Goal: Register for event/course

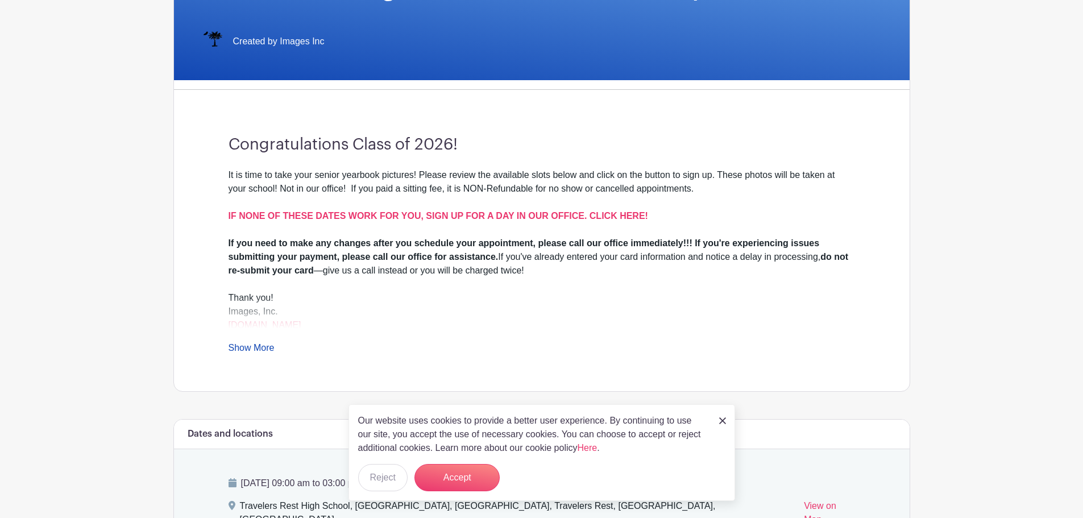
scroll to position [227, 0]
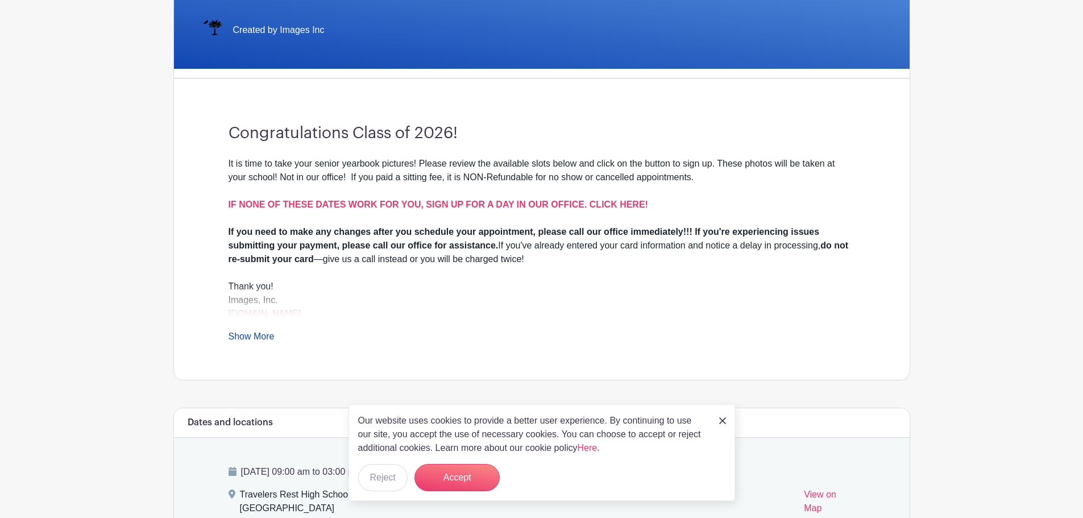
drag, startPoint x: 718, startPoint y: 419, endPoint x: 686, endPoint y: 332, distance: 93.1
click at [718, 419] on div "Our website uses cookies to provide a better user experience. By continuing to …" at bounding box center [541, 452] width 386 height 97
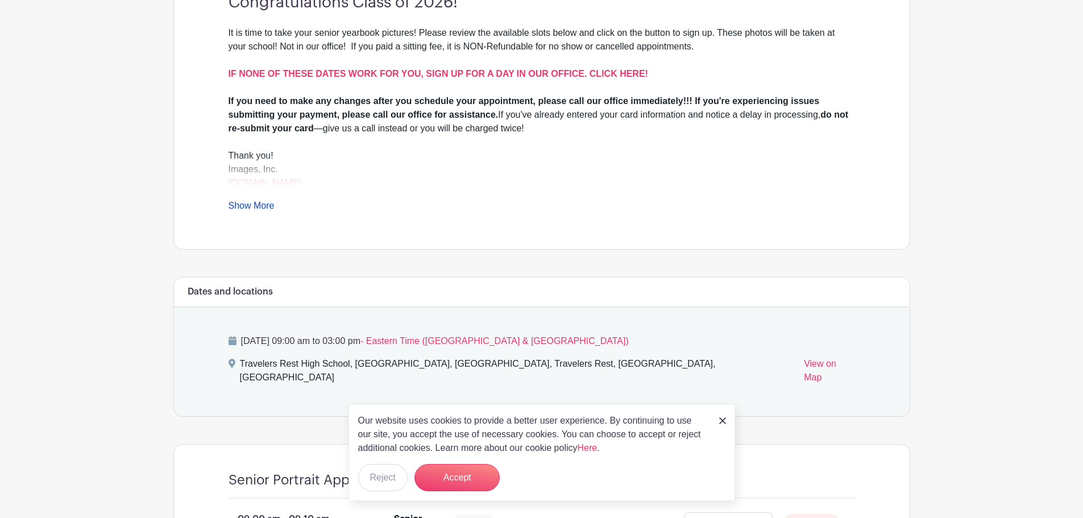
scroll to position [398, 0]
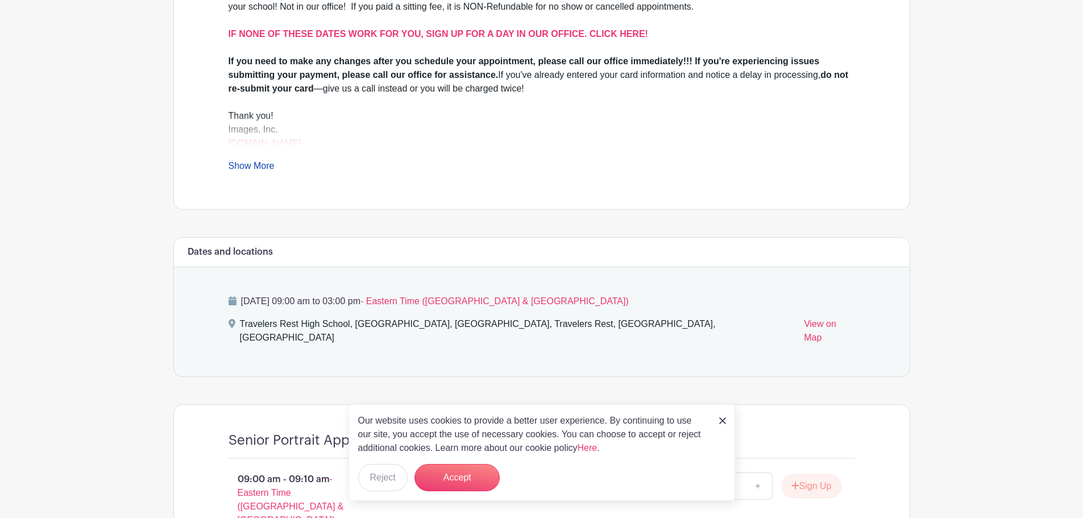
drag, startPoint x: 721, startPoint y: 421, endPoint x: 720, endPoint y: 401, distance: 19.9
click at [720, 421] on img at bounding box center [722, 420] width 7 height 7
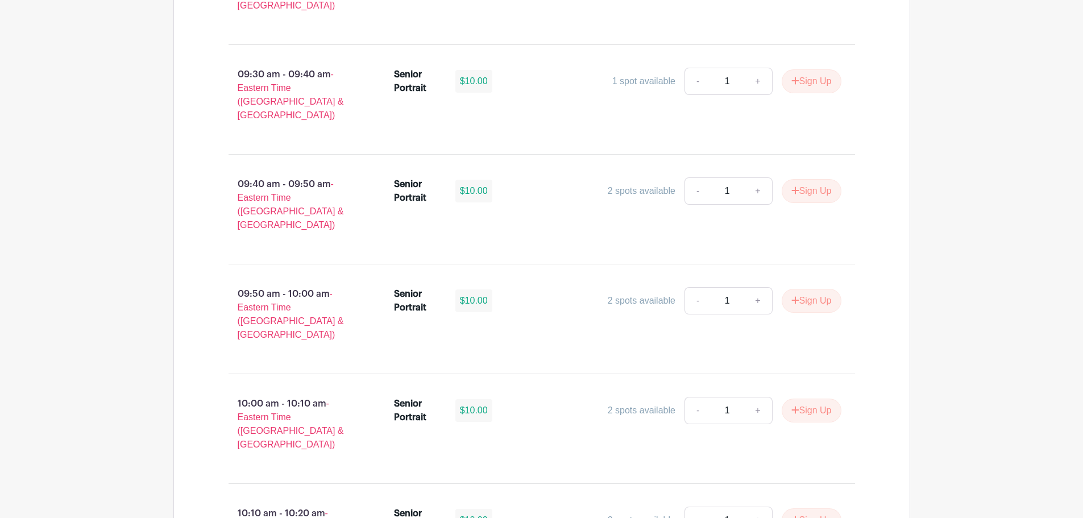
scroll to position [1137, 0]
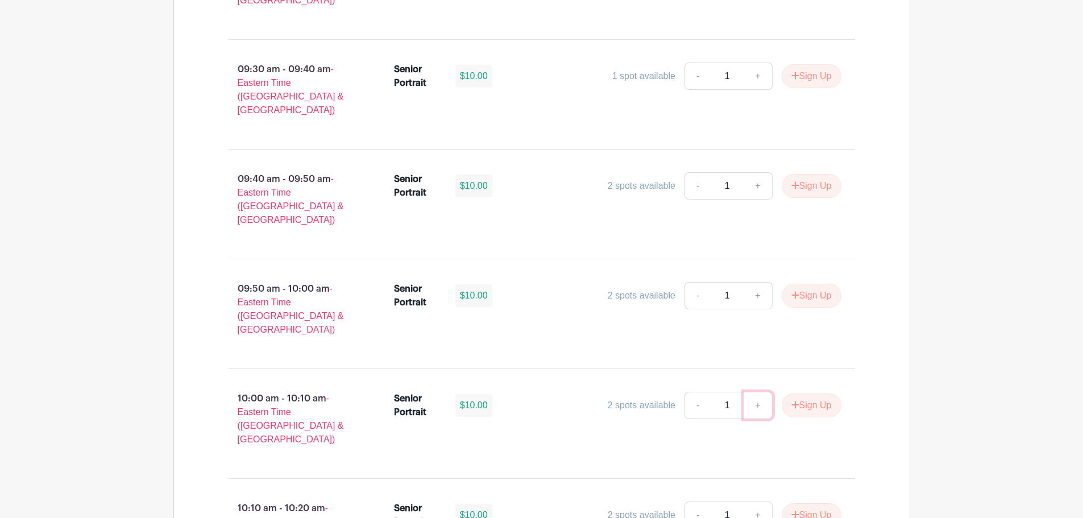
click at [754, 392] on link "+" at bounding box center [757, 405] width 28 height 27
click at [687, 392] on link "-" at bounding box center [697, 405] width 26 height 27
type input "1"
click at [817, 393] on button "Sign Up" at bounding box center [811, 405] width 60 height 24
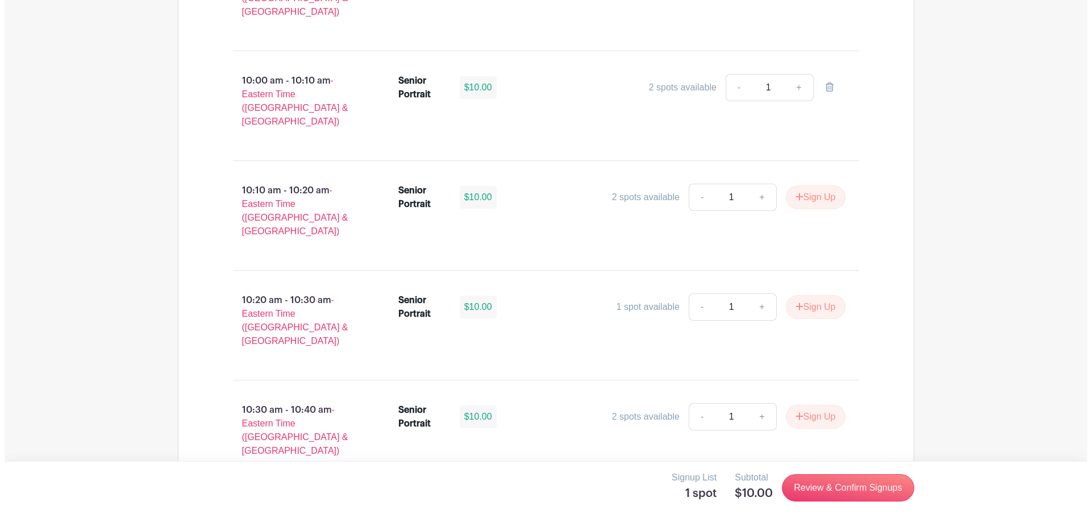
scroll to position [1478, 0]
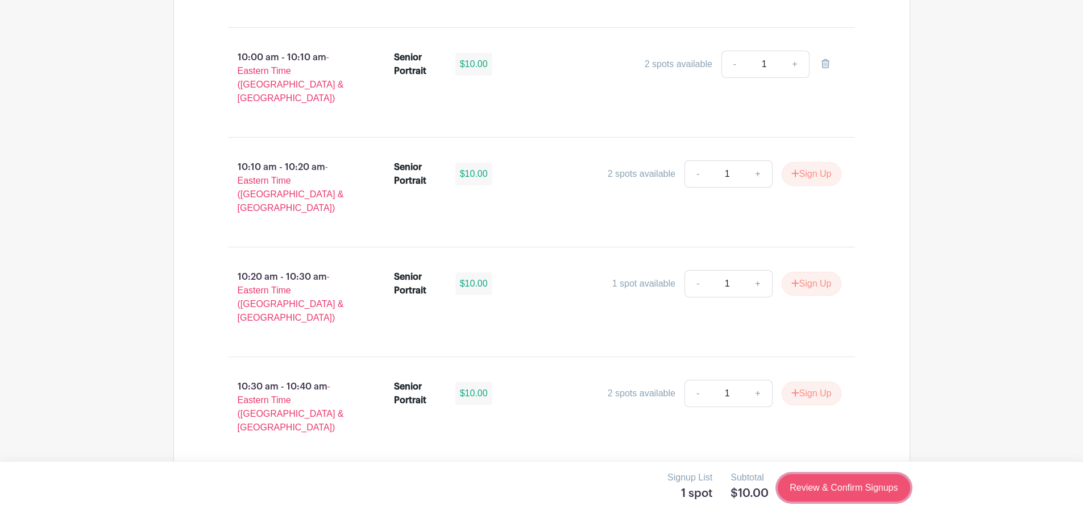
click at [860, 490] on link "Review & Confirm Signups" at bounding box center [843, 487] width 132 height 27
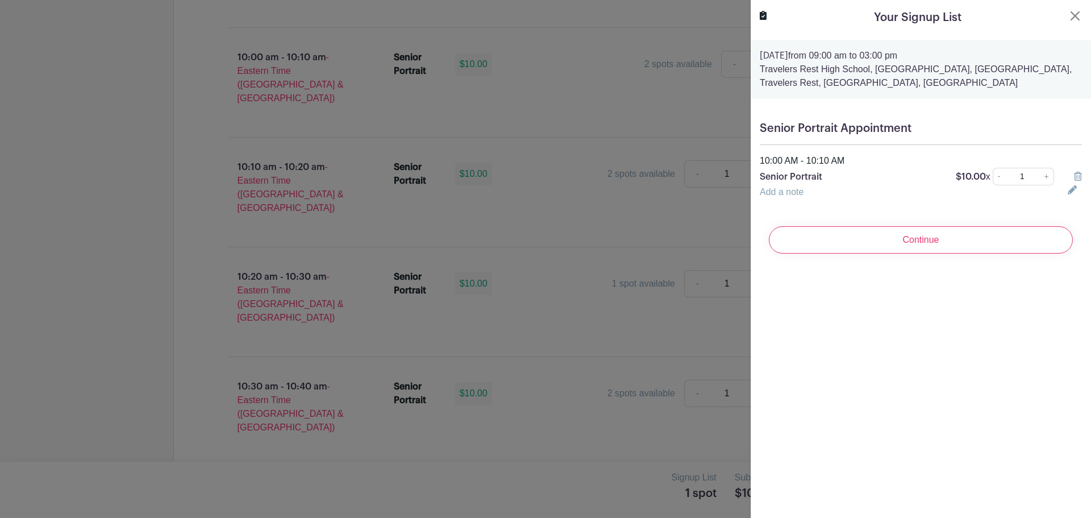
click at [797, 193] on link "Add a note" at bounding box center [782, 192] width 44 height 10
click at [787, 187] on input "text" at bounding box center [907, 198] width 294 height 27
type input "[PERSON_NAME]"
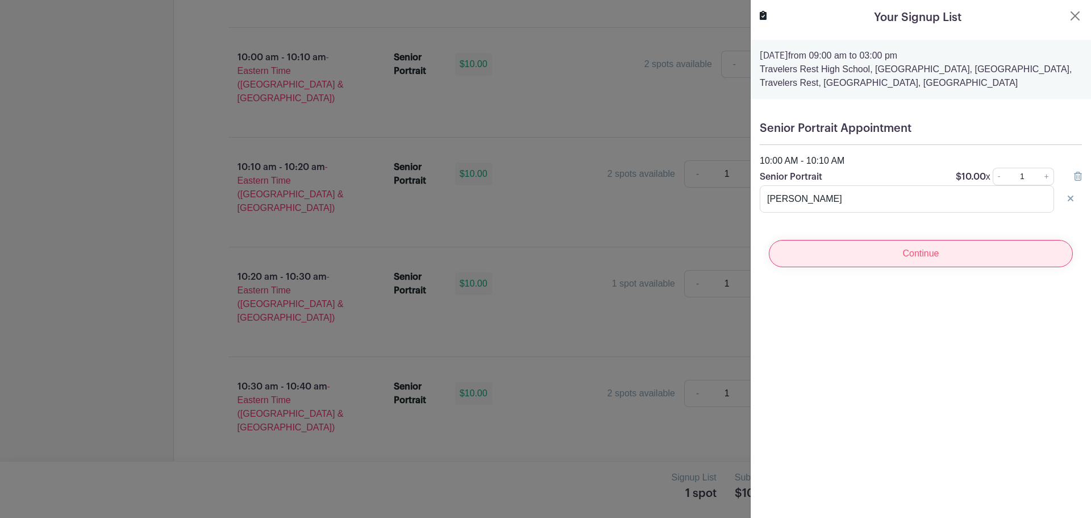
click at [897, 261] on input "Continue" at bounding box center [921, 253] width 304 height 27
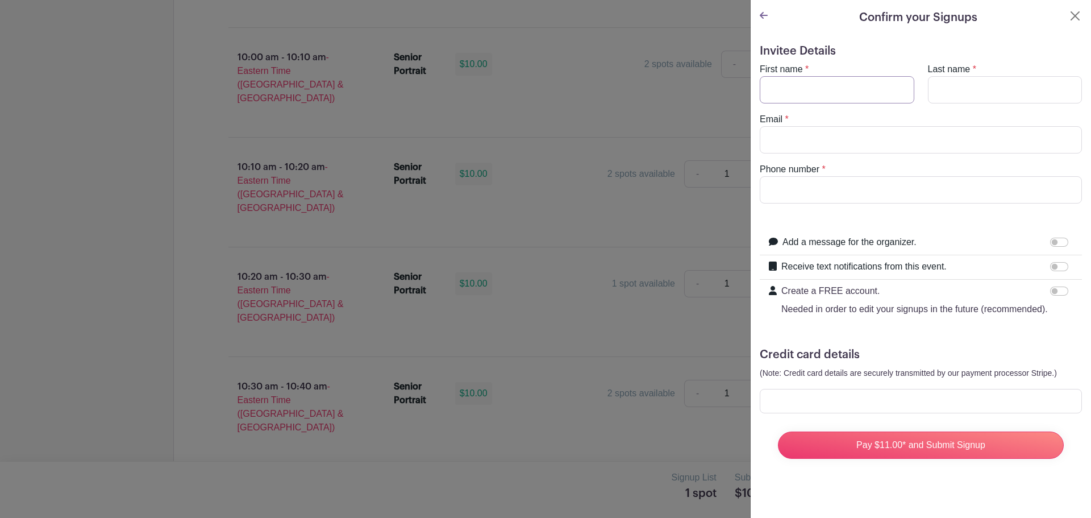
click at [860, 90] on input "First name" at bounding box center [837, 89] width 155 height 27
type input "Kaden"
type input "[PERSON_NAME]"
click at [872, 139] on input "Email" at bounding box center [921, 139] width 322 height 27
click at [803, 183] on input "Phone number" at bounding box center [921, 189] width 322 height 27
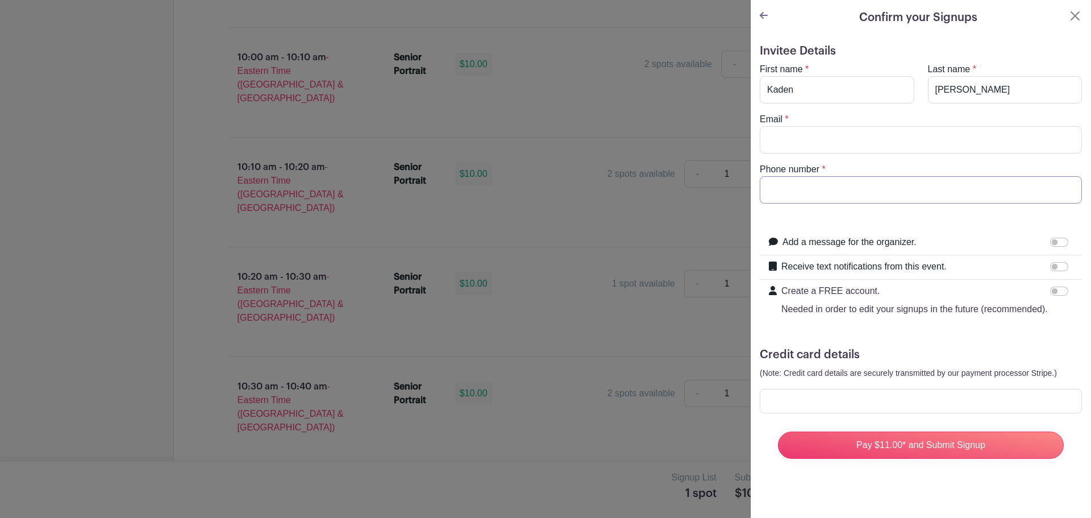
type input "8642707525"
click at [793, 125] on div "Email *" at bounding box center [921, 133] width 336 height 41
click at [791, 141] on input "Email" at bounding box center [921, 139] width 322 height 27
type input "[EMAIL_ADDRESS][DOMAIN_NAME]"
click at [1059, 264] on input "Receive text notifications from this event." at bounding box center [1059, 266] width 18 height 9
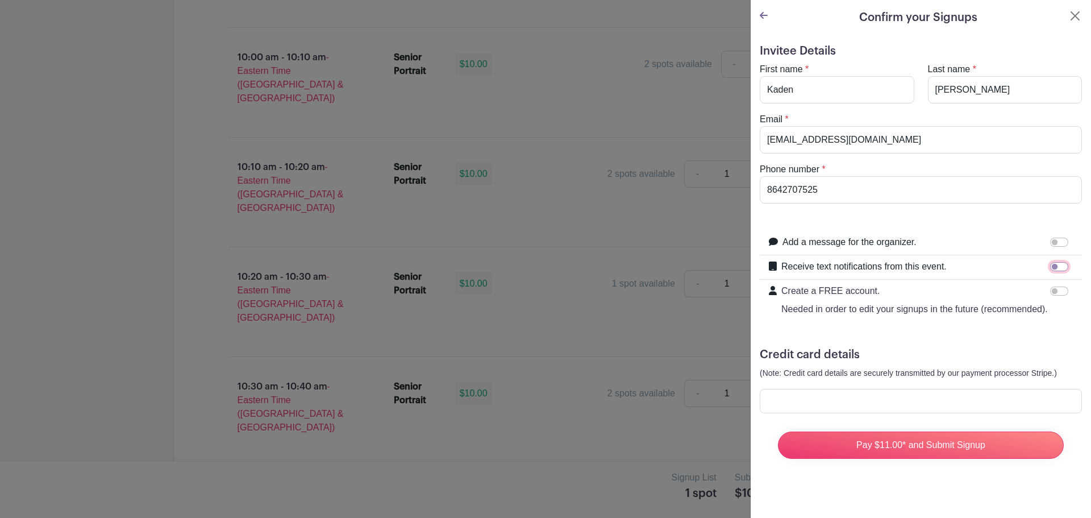
checkbox input "true"
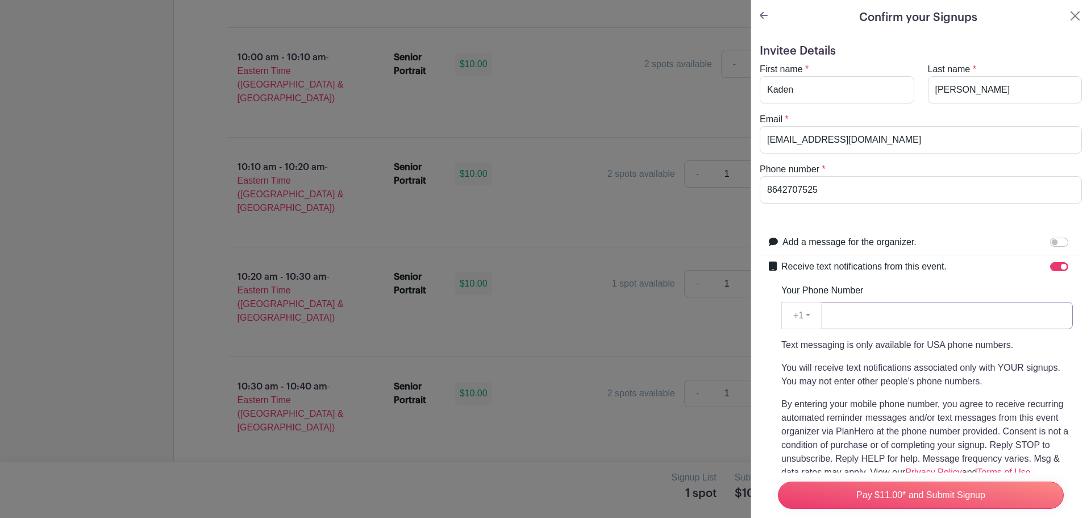
click at [890, 311] on input "Your Phone Number" at bounding box center [947, 315] width 251 height 27
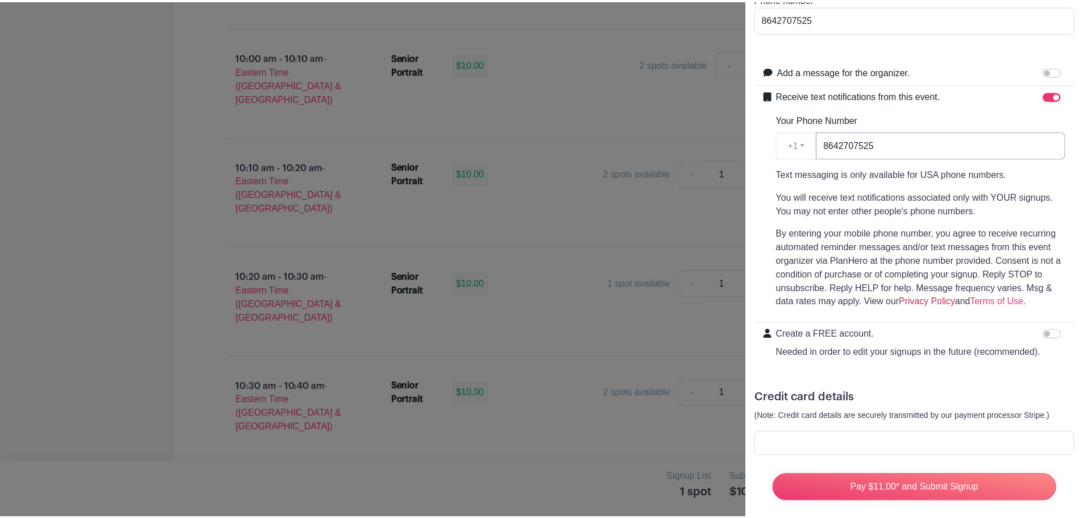
scroll to position [204, 0]
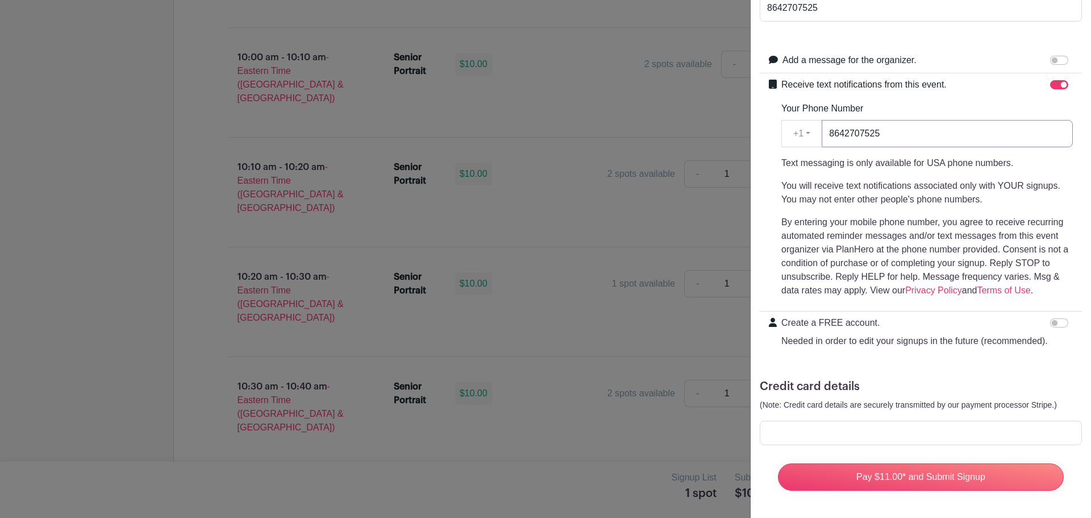
type input "8642707525"
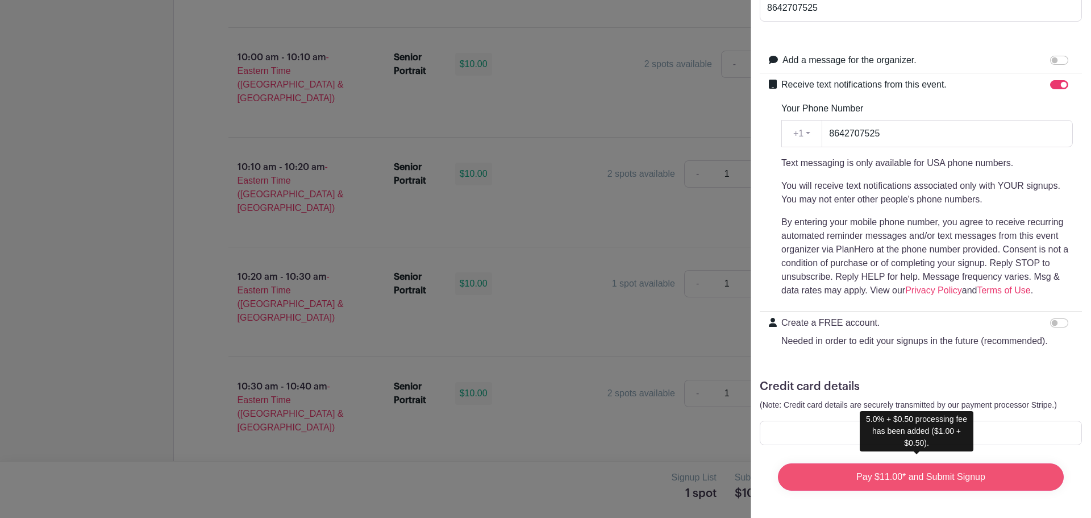
click at [946, 471] on input "Pay $11.00* and Submit Signup" at bounding box center [921, 476] width 286 height 27
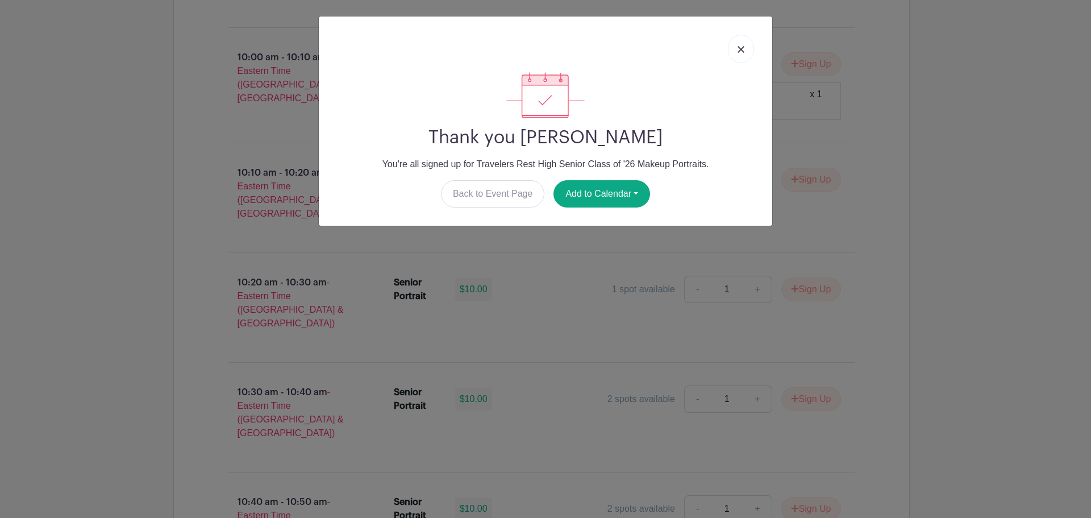
click at [739, 46] on img at bounding box center [741, 49] width 7 height 7
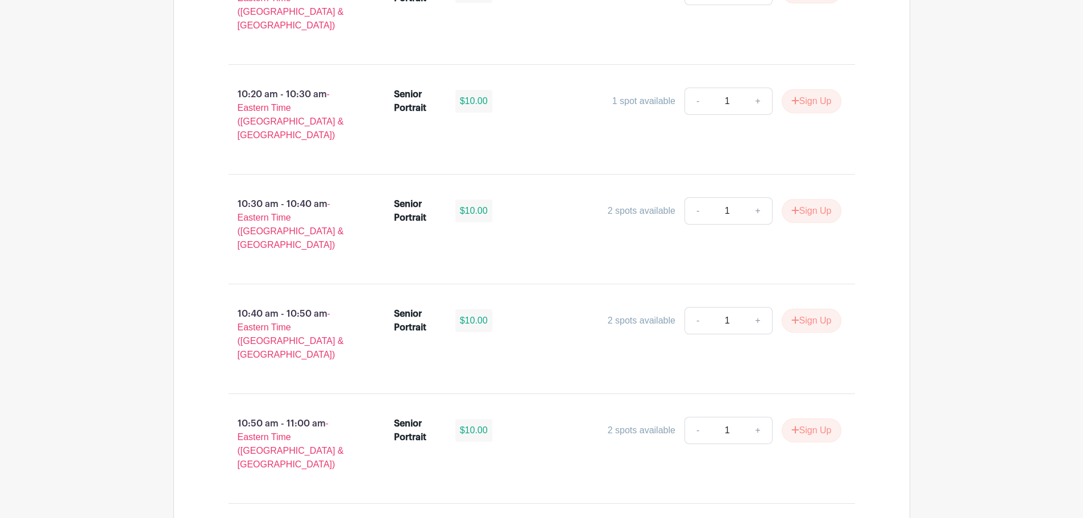
scroll to position [1591, 0]
